Goal: Task Accomplishment & Management: Manage account settings

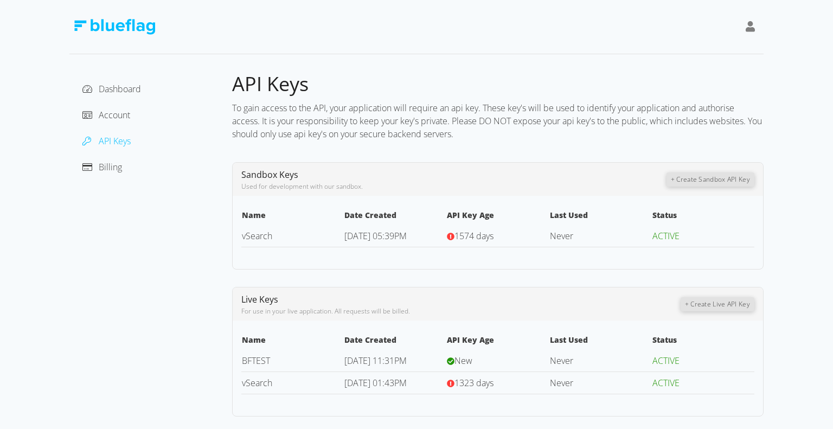
click at [468, 364] on span "New" at bounding box center [463, 360] width 18 height 12
click at [249, 385] on link "vSearch" at bounding box center [257, 383] width 30 height 12
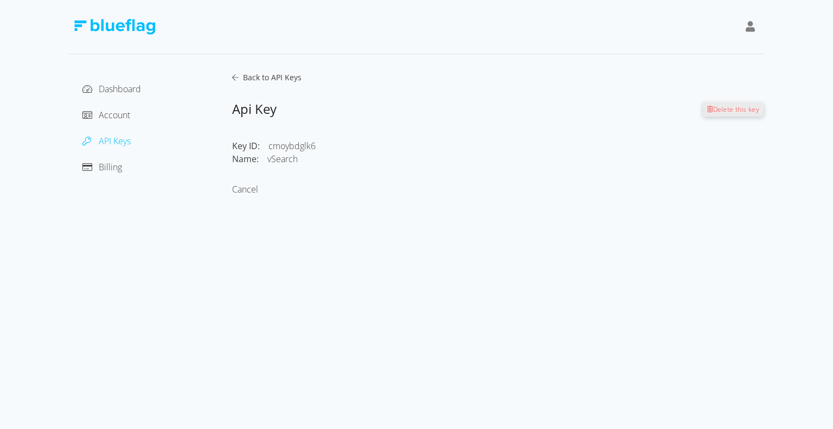
click at [236, 79] on icon at bounding box center [235, 78] width 7 height 8
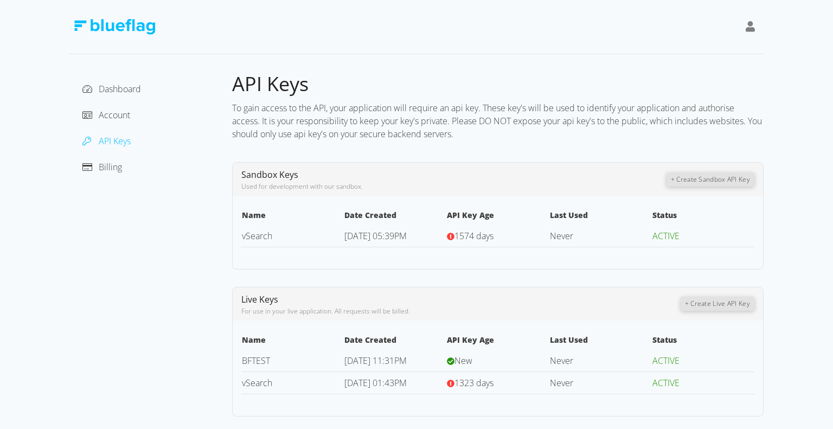
click at [717, 302] on button "+ Create Live API Key" at bounding box center [717, 303] width 74 height 14
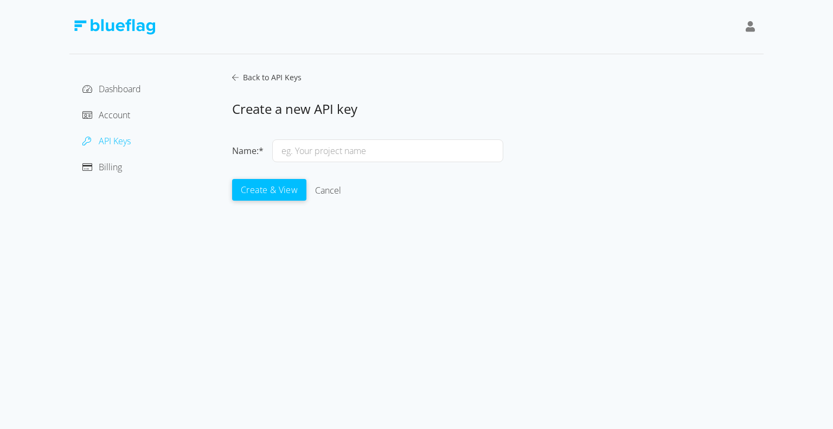
click at [349, 150] on input "text" at bounding box center [387, 150] width 231 height 23
type input "AutoChat"
click at [264, 191] on button "Create & View" at bounding box center [269, 189] width 74 height 22
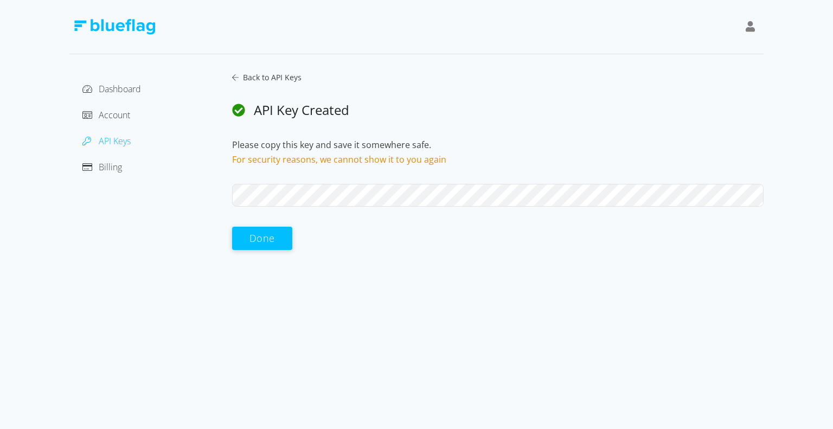
click at [242, 241] on button "Done" at bounding box center [262, 238] width 60 height 23
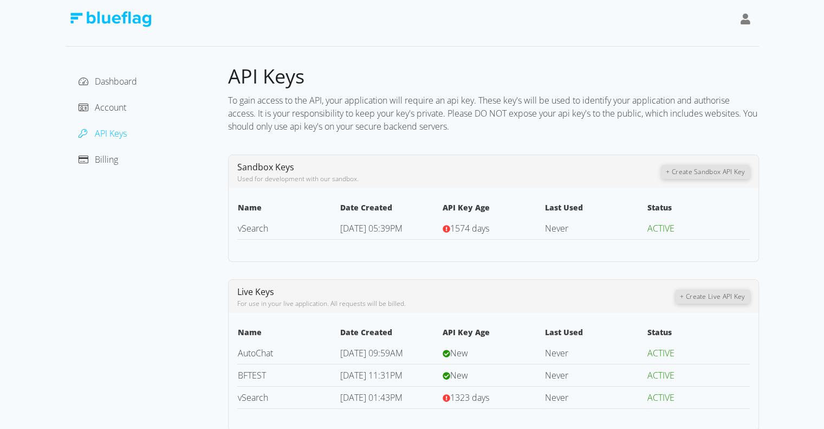
scroll to position [9, 0]
